Goal: Book appointment/travel/reservation

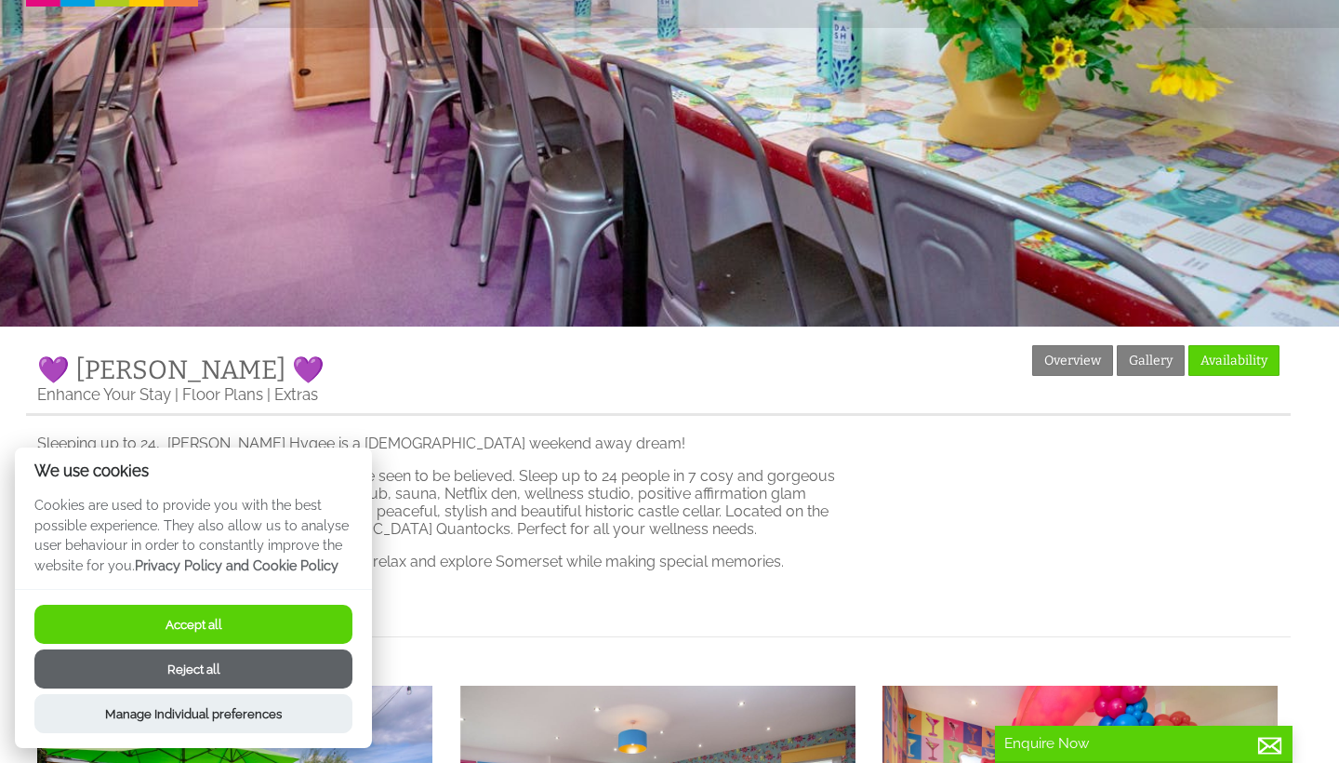
scroll to position [196, 0]
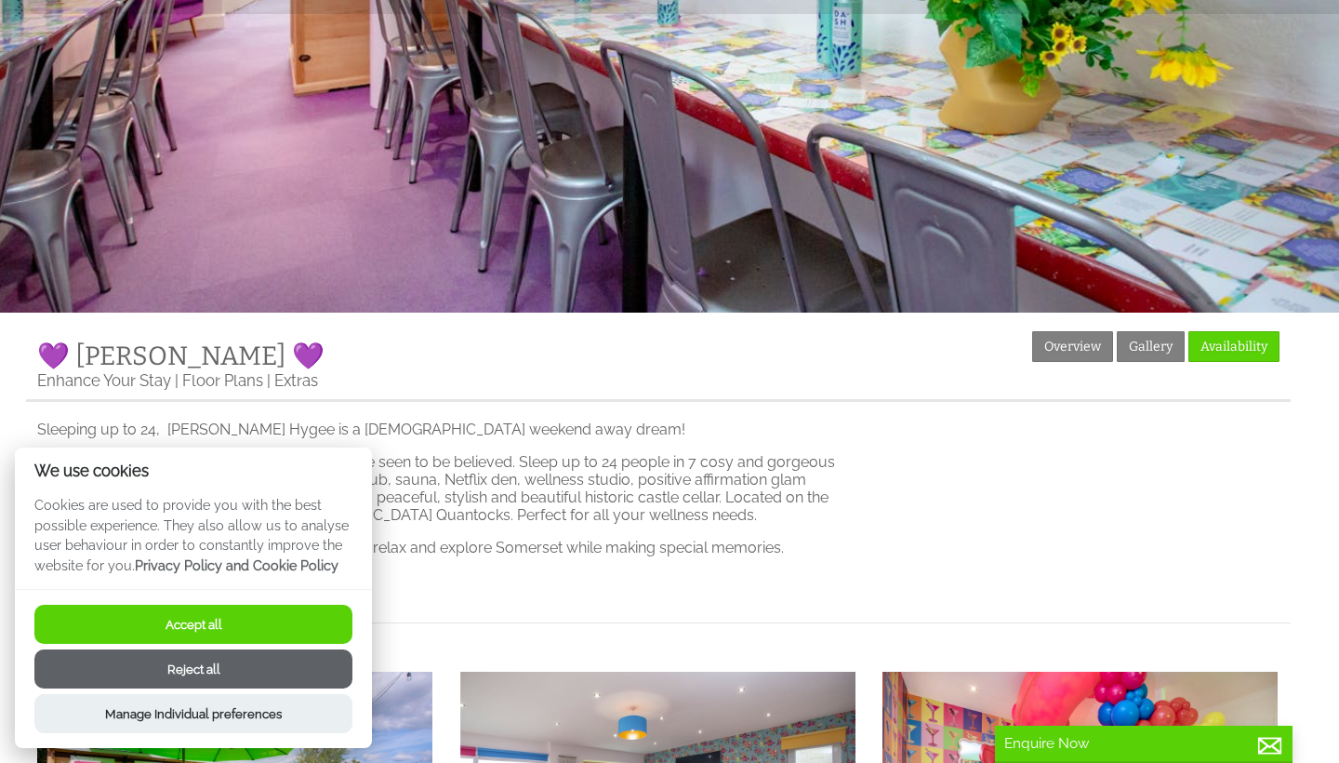
click at [267, 633] on button "Accept all" at bounding box center [193, 624] width 318 height 39
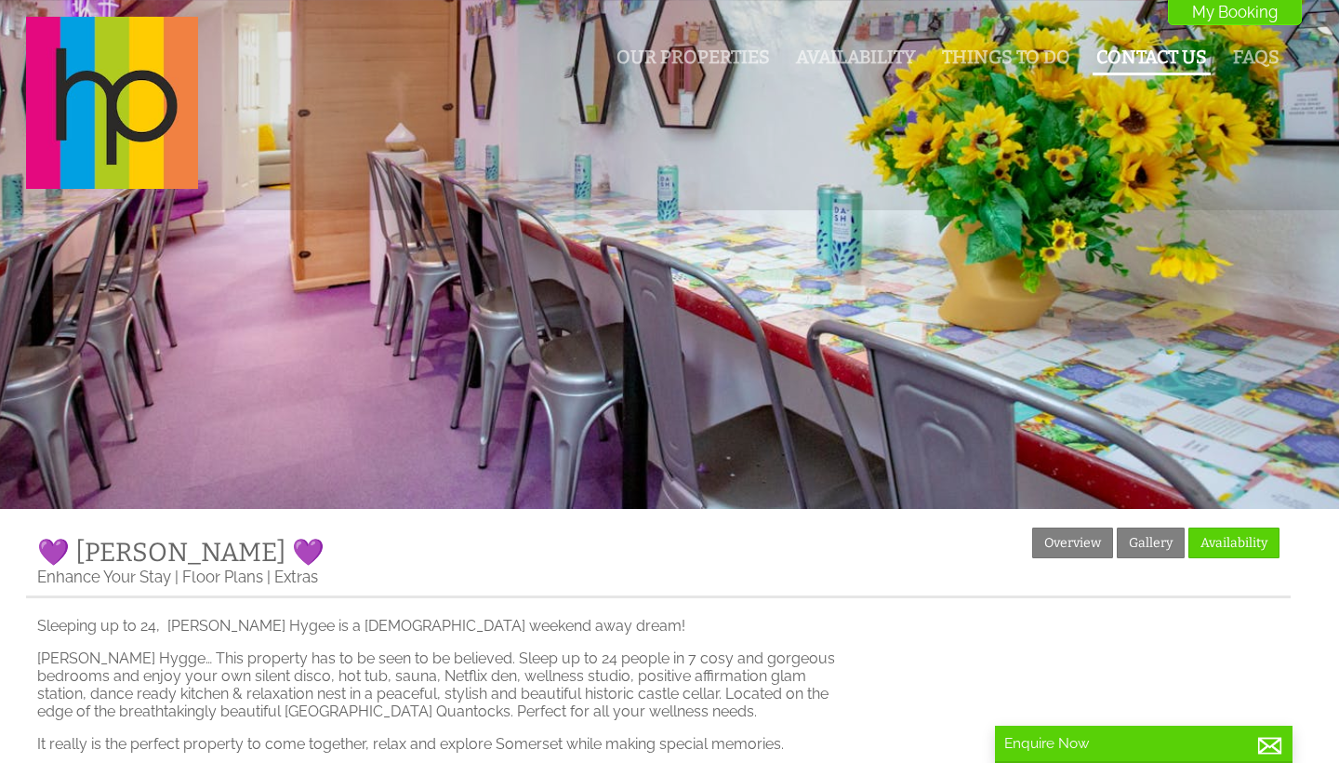
click at [1168, 55] on link "Contact Us" at bounding box center [1152, 57] width 111 height 21
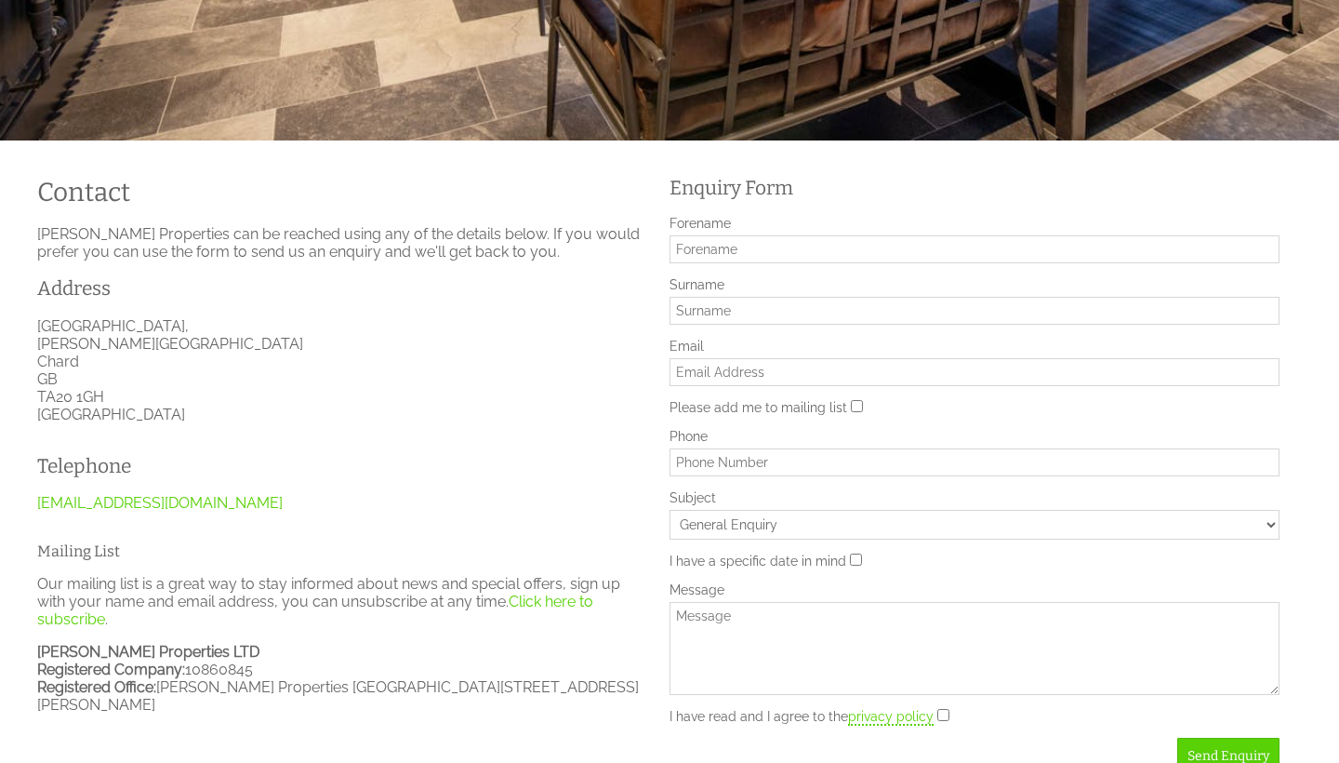
scroll to position [373, 0]
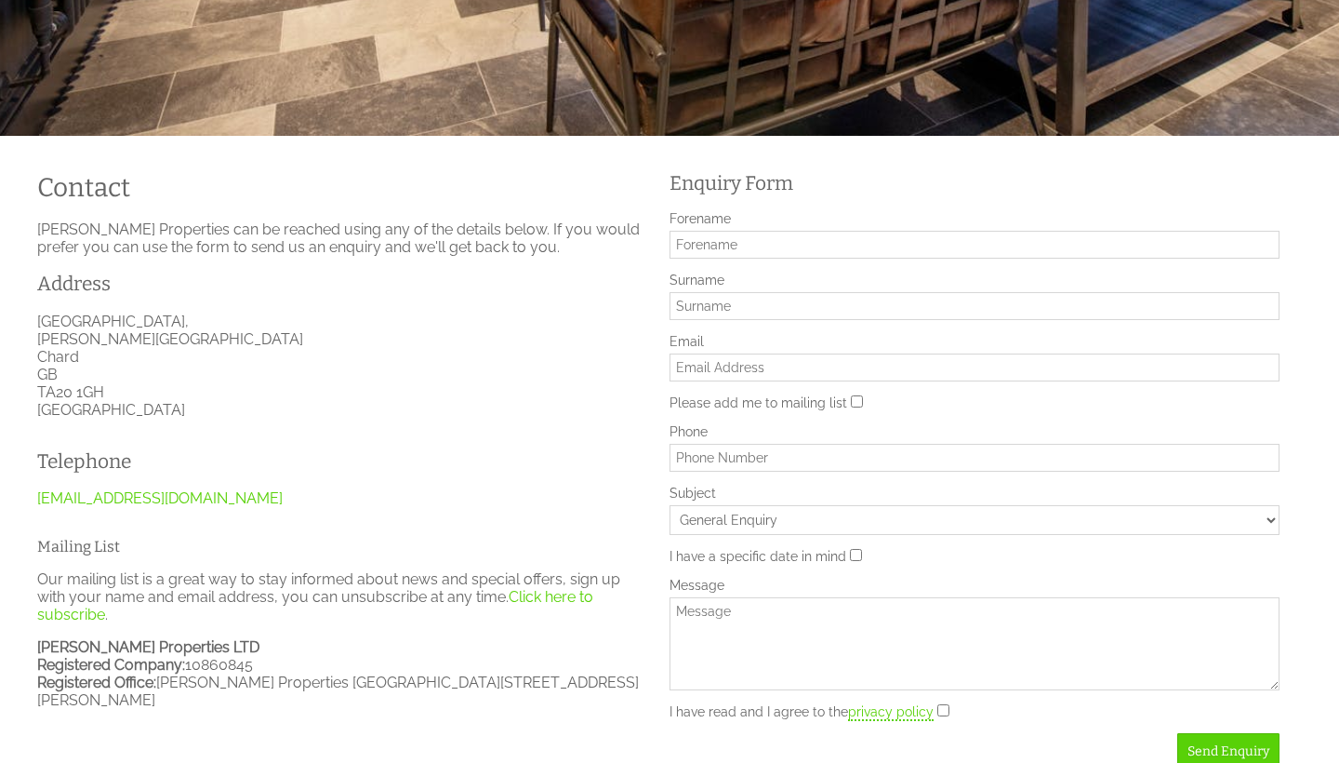
type input "C"
type input "Charlotte"
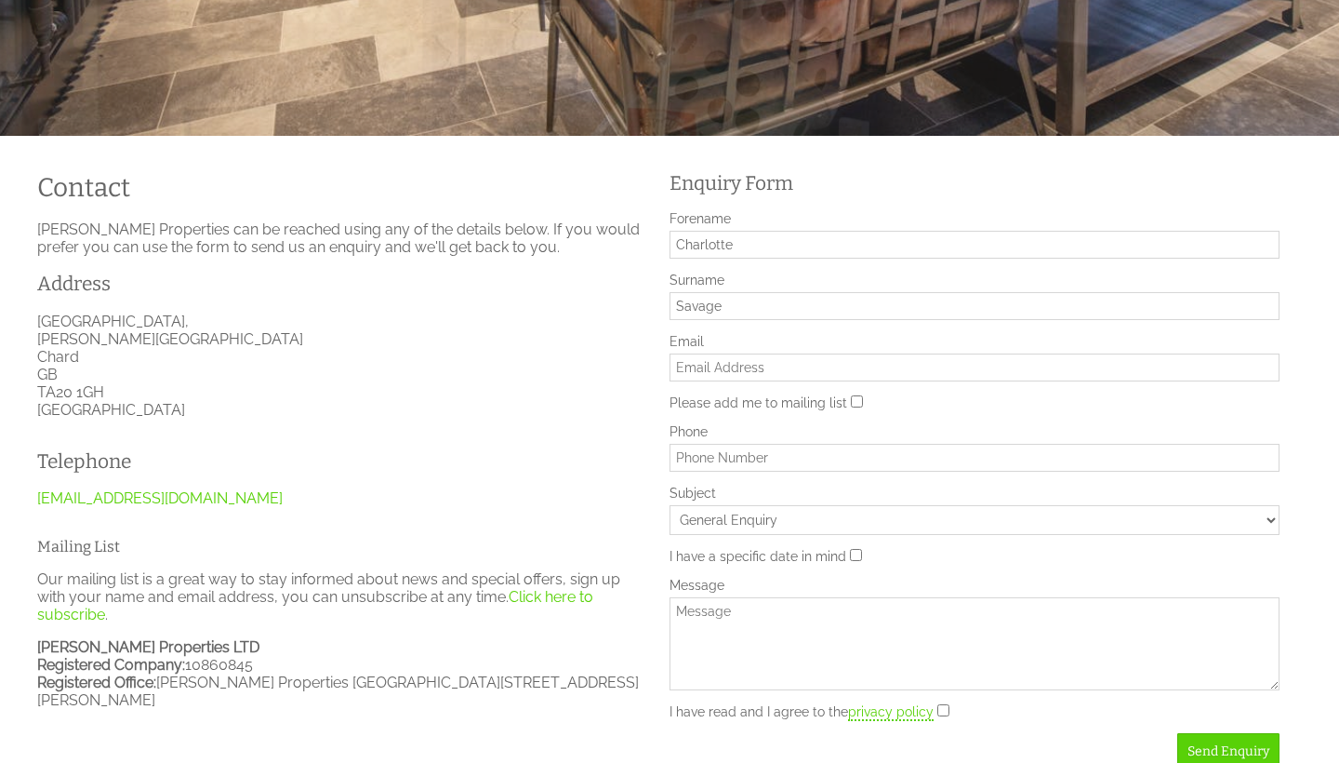
type input "Savage"
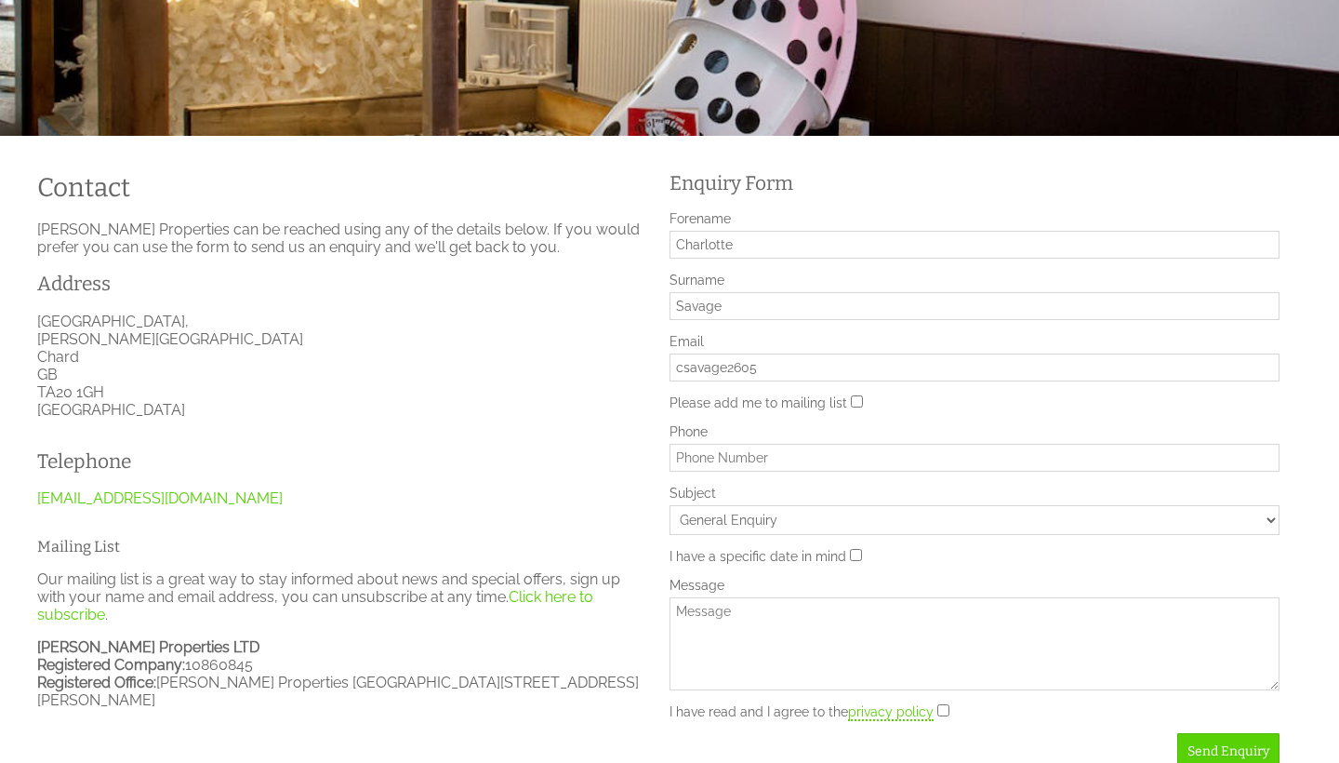
type input "csavage2605@gmail.com"
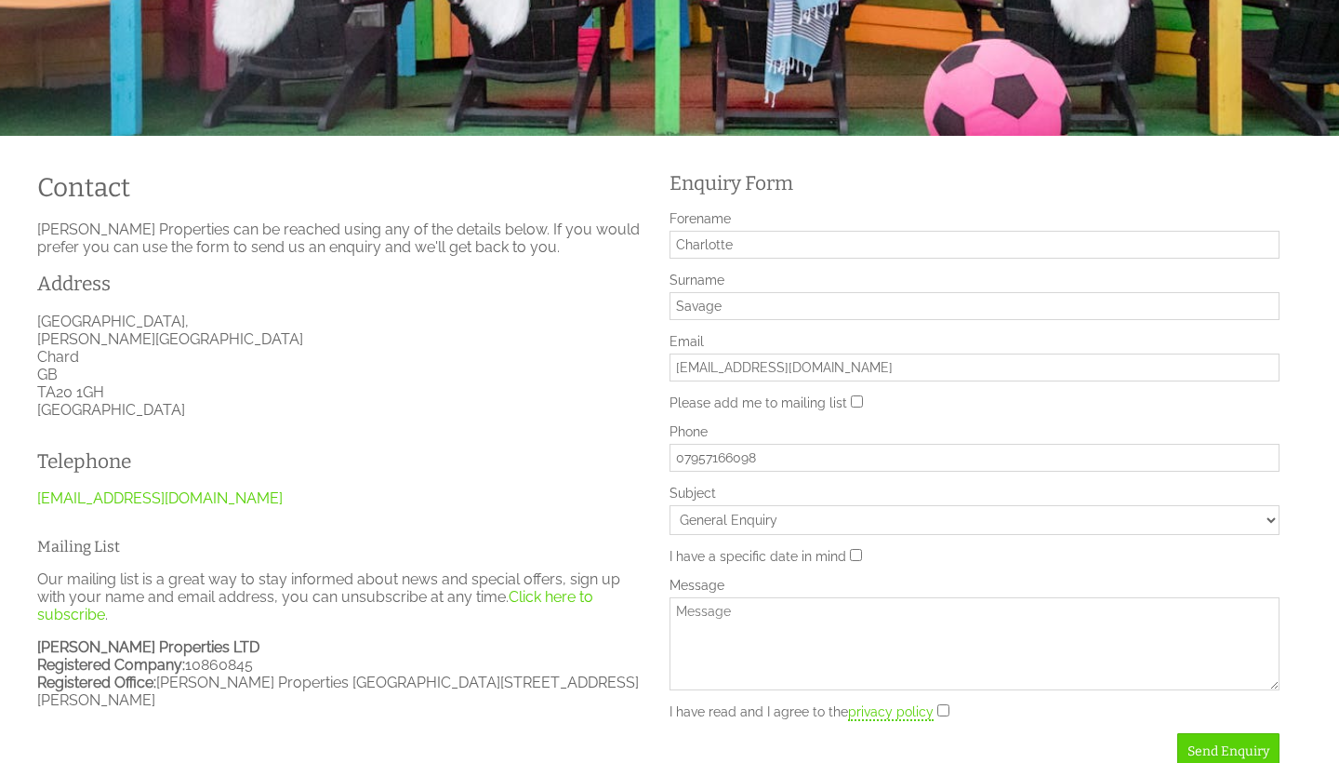
type input "07957166098"
select select "1057"
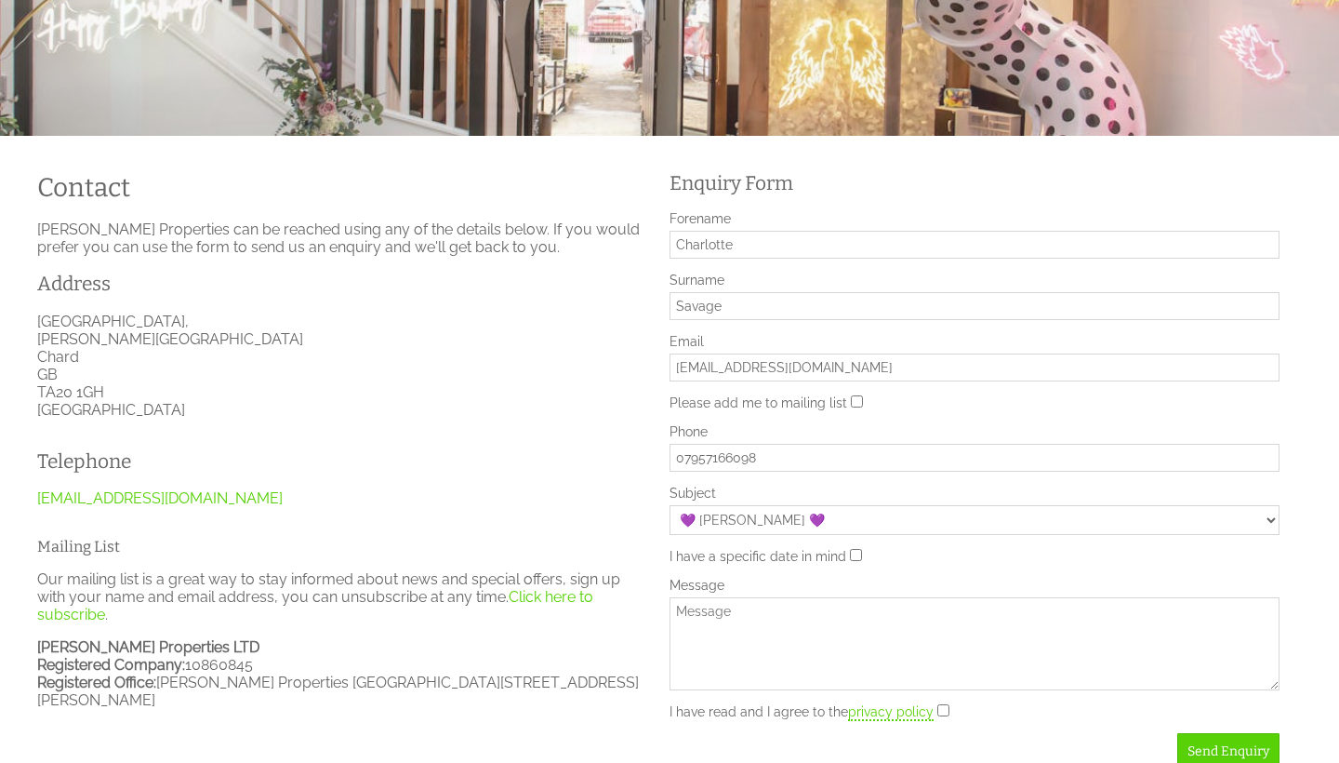
click at [850, 553] on input "I have a specific date in mind" at bounding box center [856, 555] width 12 height 12
checkbox input "true"
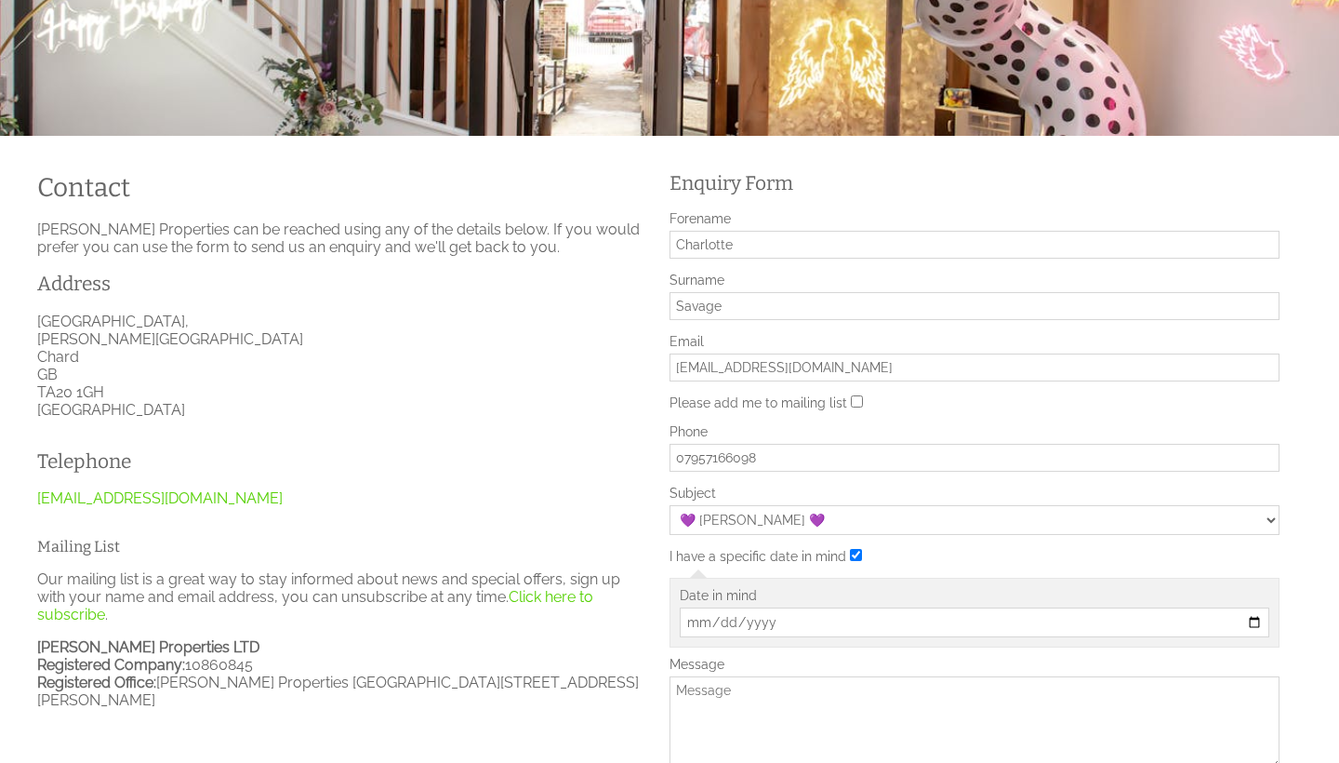
click at [698, 617] on input "Date in mind" at bounding box center [975, 622] width 590 height 30
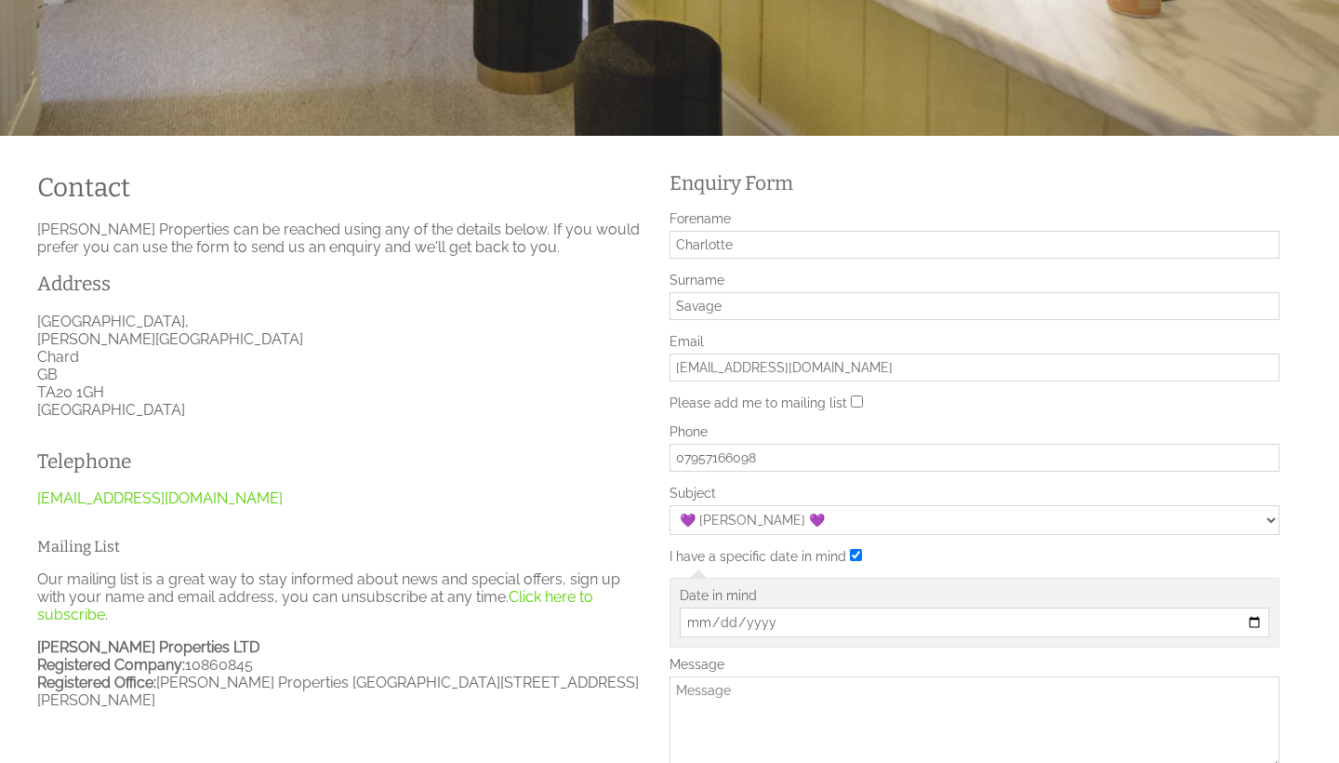
type input "2026-05-29"
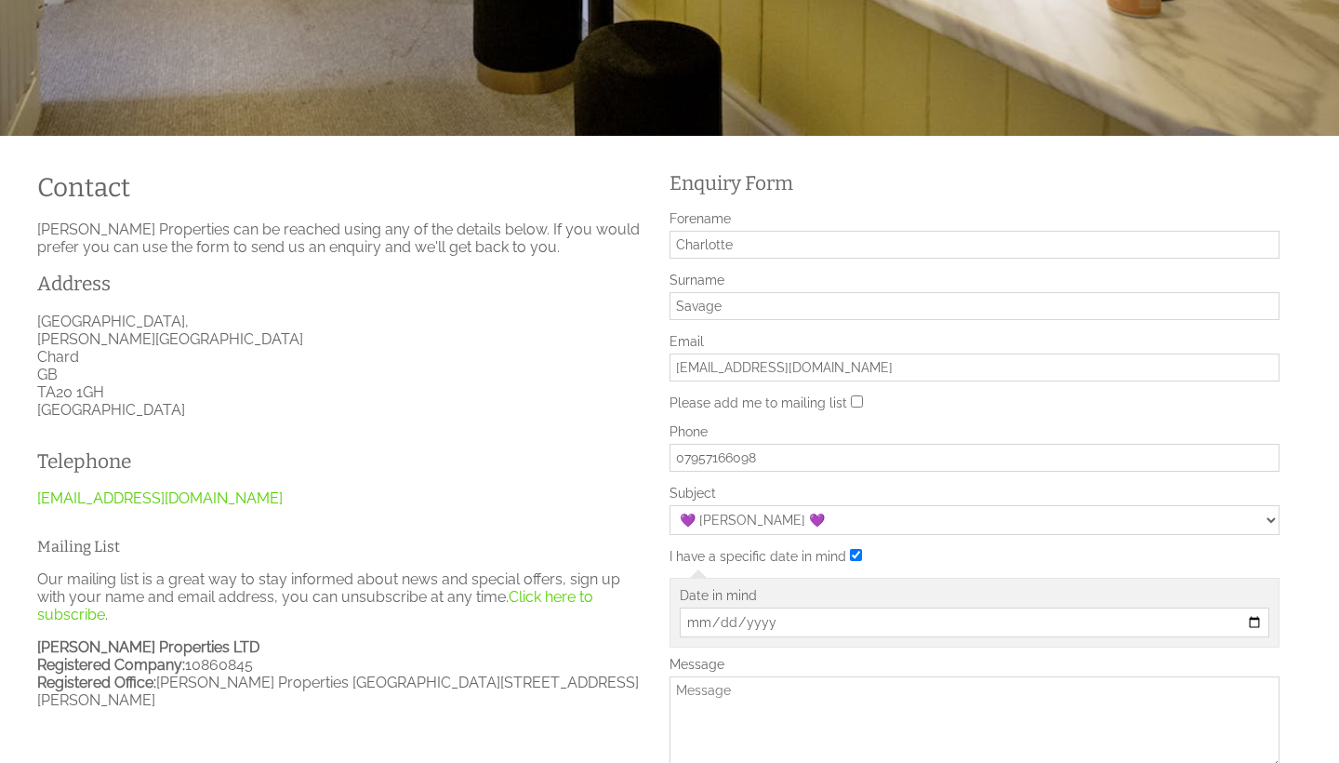
click at [930, 703] on textarea "Message" at bounding box center [975, 722] width 610 height 93
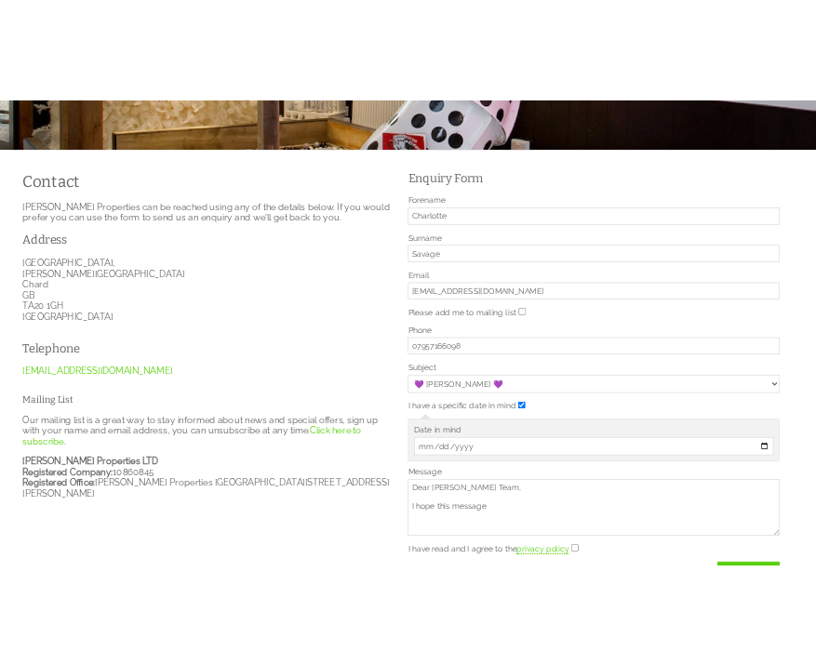
scroll to position [415, 0]
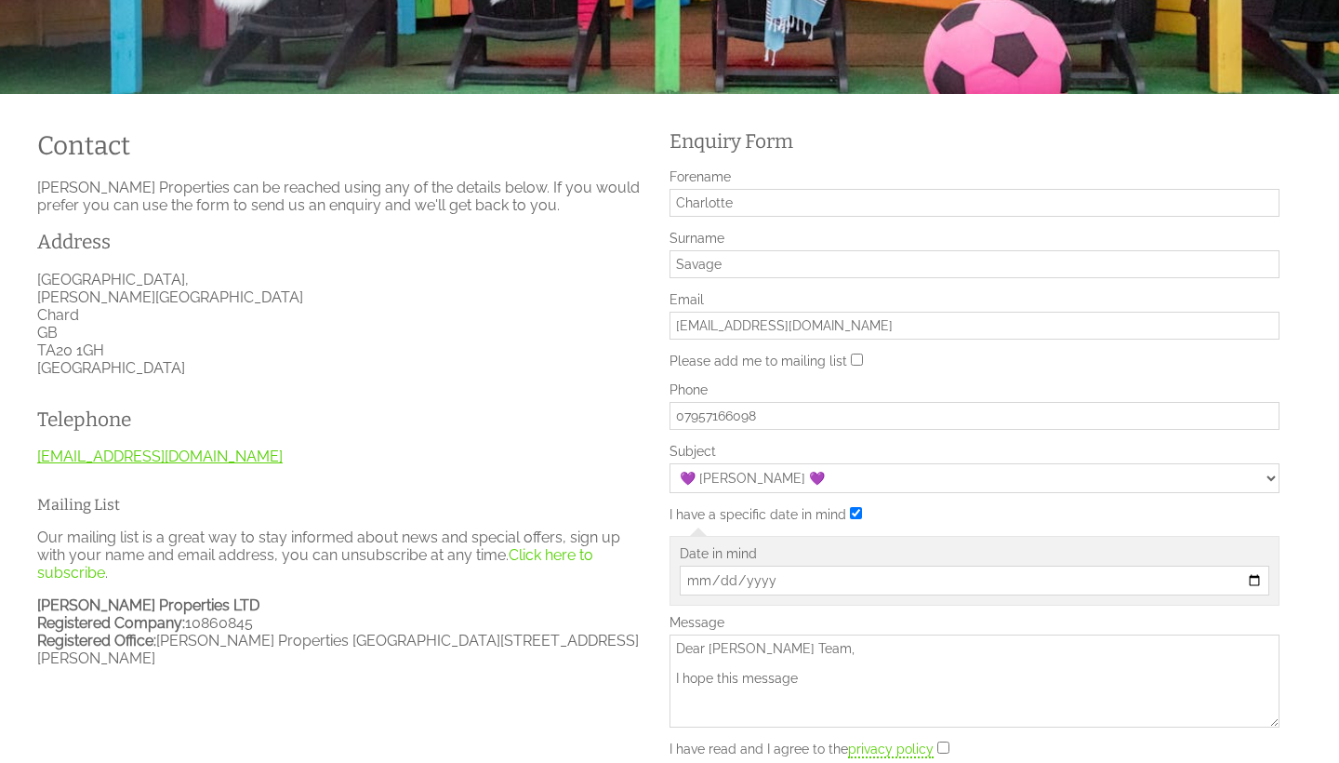
type textarea "Dear Halula Team, I hope this message"
click at [182, 460] on link "info@halulaproperties.com" at bounding box center [160, 456] width 246 height 18
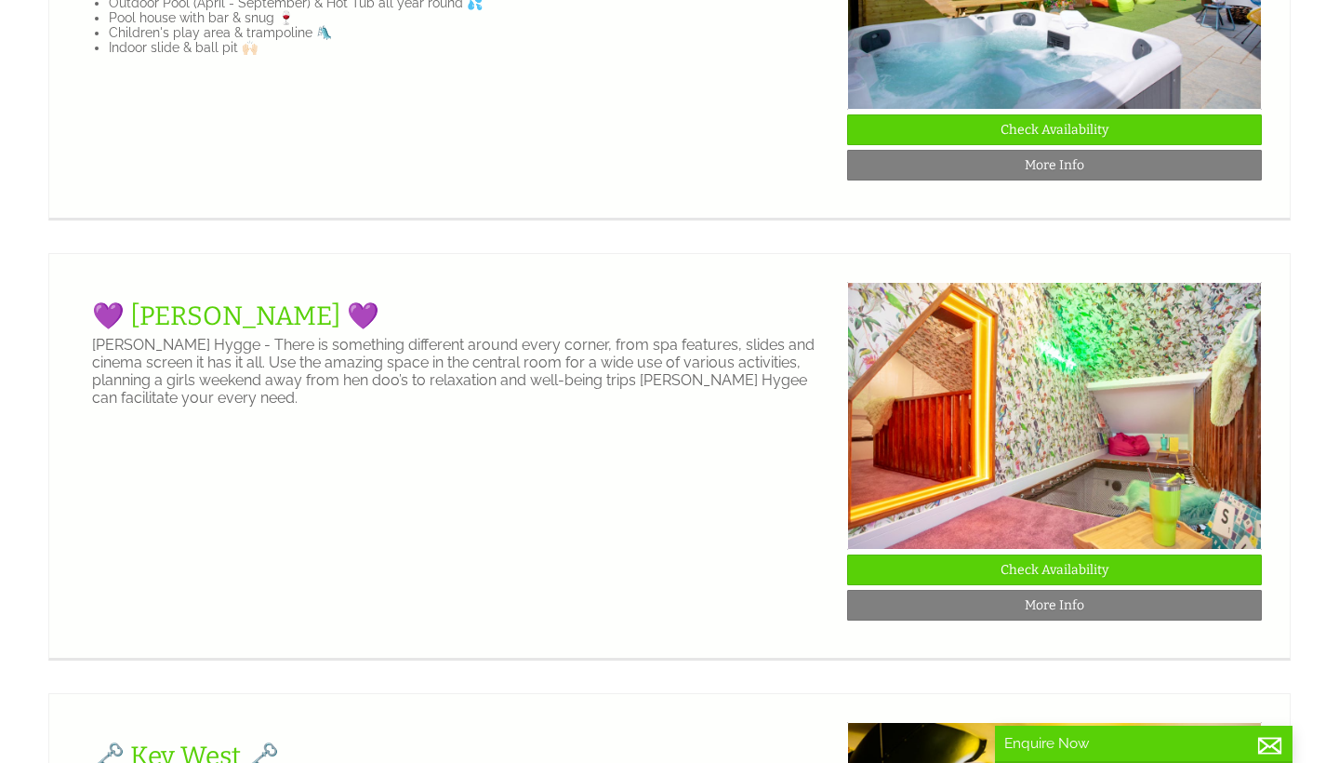
scroll to position [788, 0]
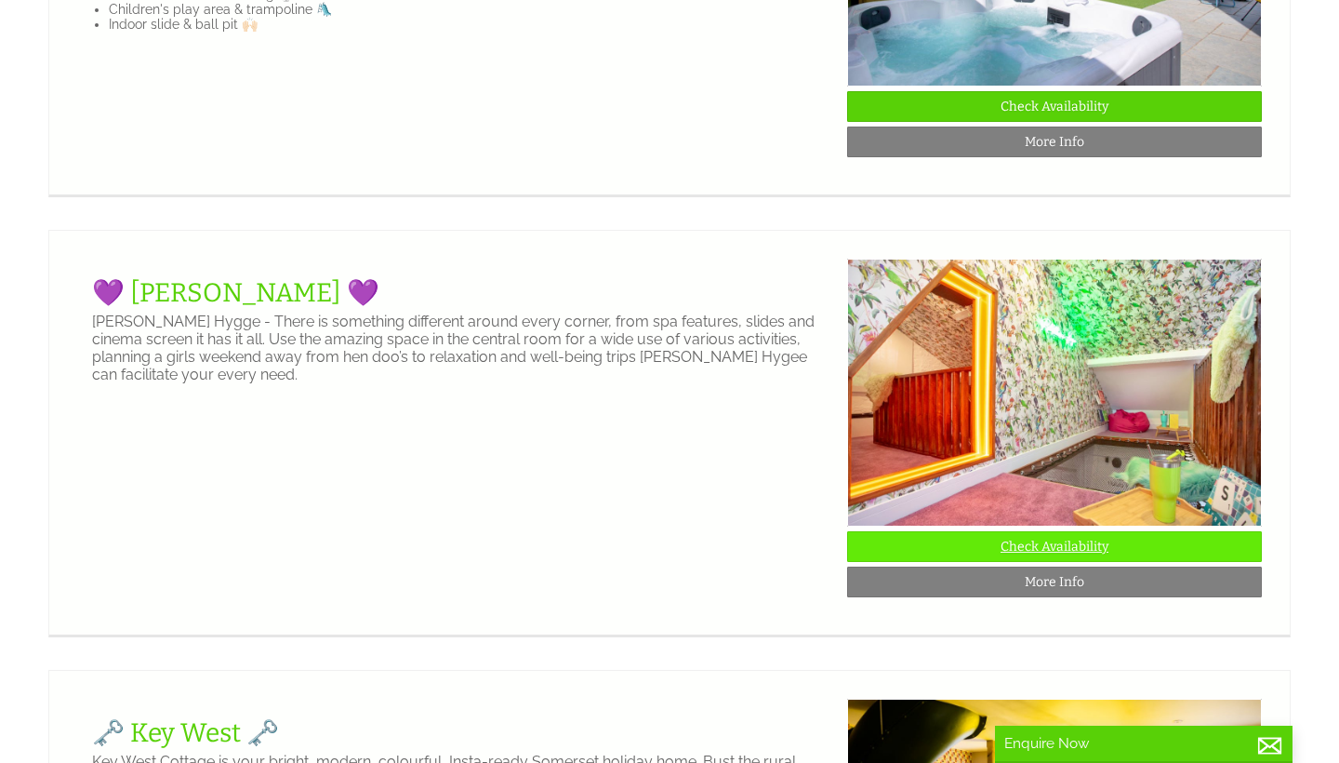
click at [1033, 549] on link "Check Availability" at bounding box center [1054, 546] width 415 height 31
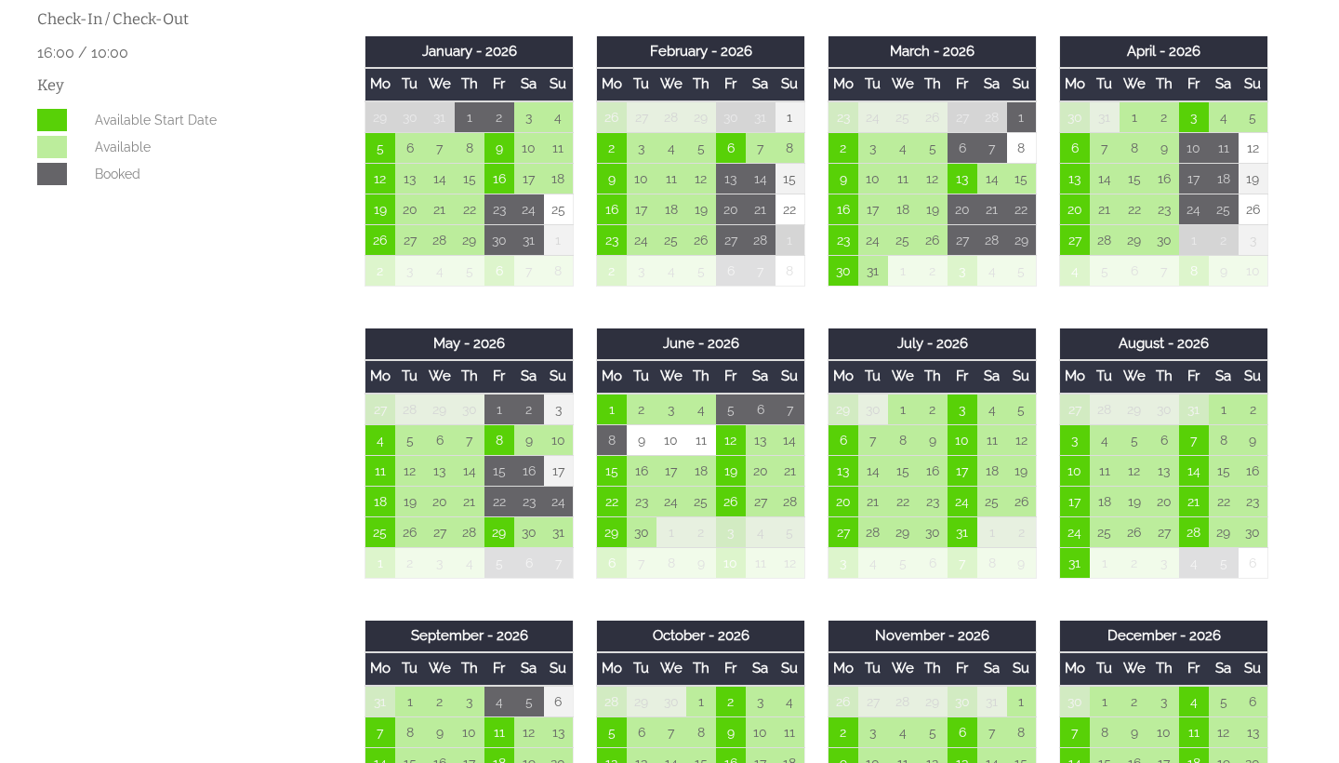
scroll to position [881, 0]
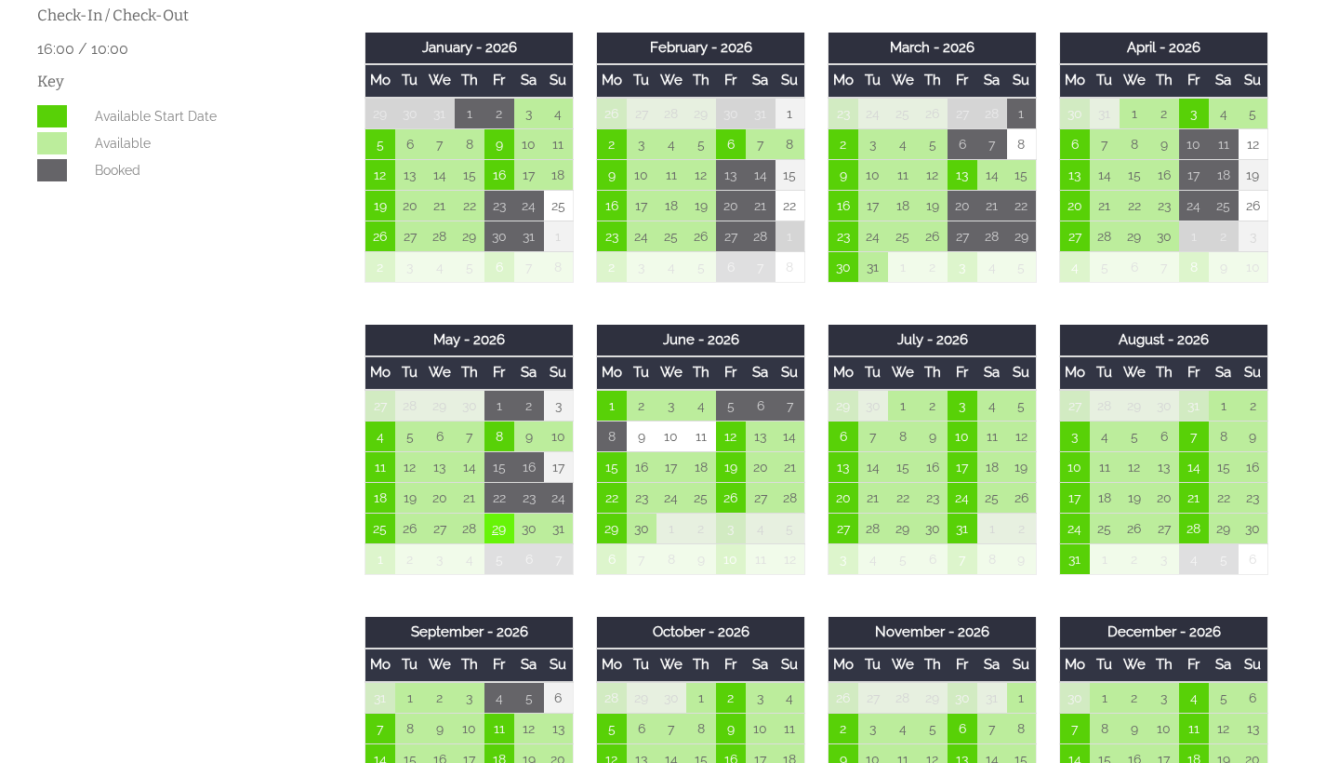
click at [501, 527] on td "29" at bounding box center [500, 528] width 30 height 31
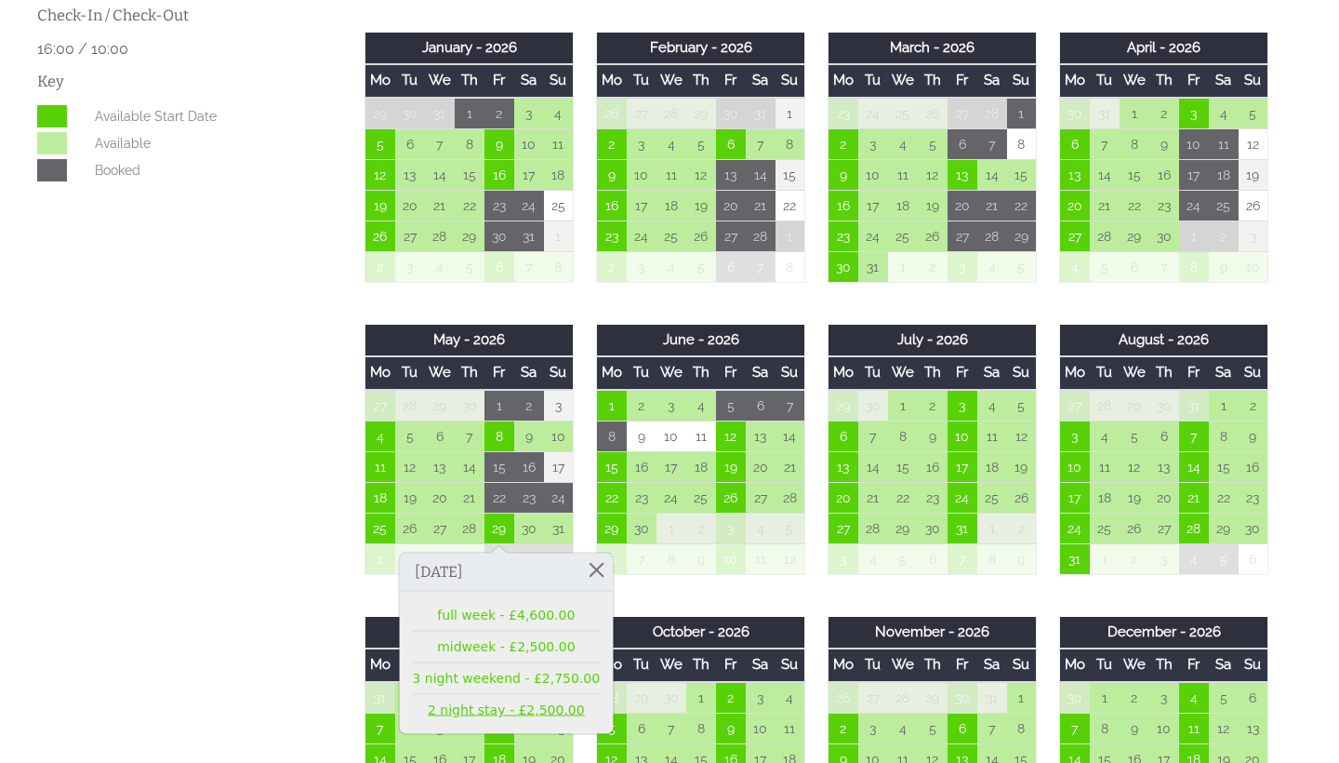
click at [477, 712] on link "2 night stay - £2,500.00" at bounding box center [507, 710] width 188 height 20
